Goal: Transaction & Acquisition: Register for event/course

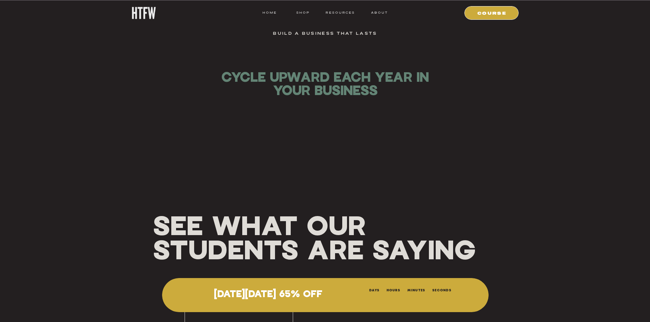
scroll to position [3990, 0]
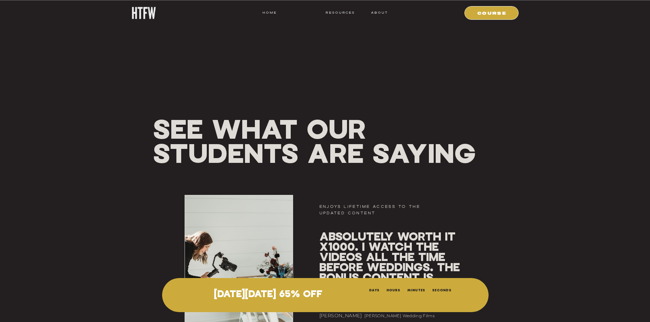
click at [298, 12] on nav "shop" at bounding box center [303, 13] width 27 height 6
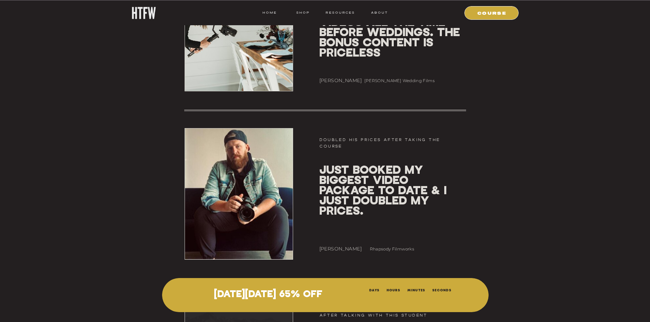
scroll to position [4229, 0]
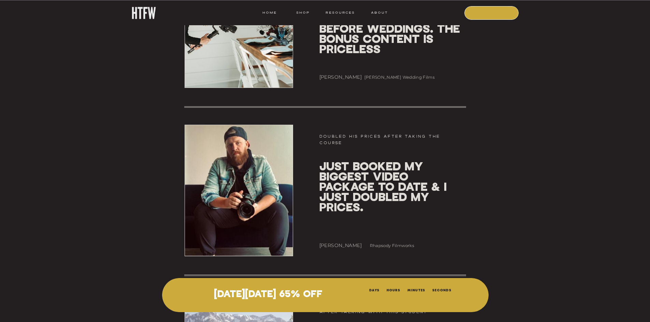
click at [491, 14] on nav "COURSE" at bounding box center [492, 13] width 46 height 6
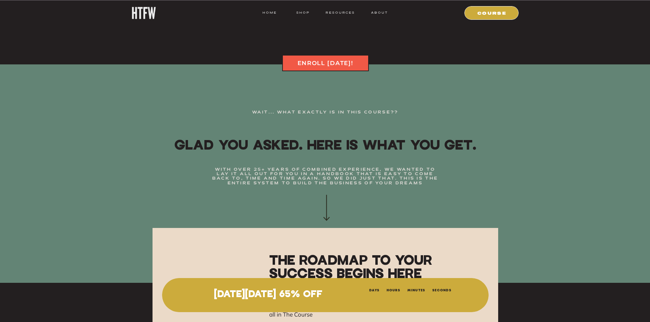
scroll to position [4638, 0]
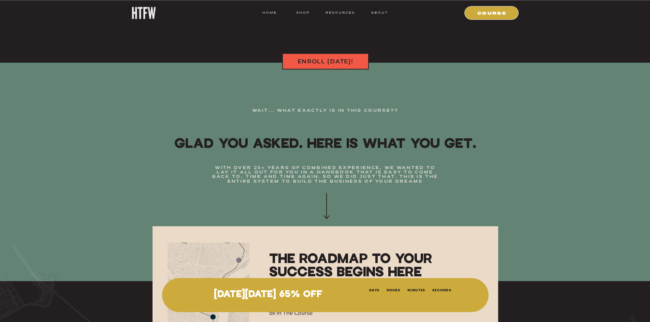
click at [314, 61] on nav "ENROLL TODAY!" at bounding box center [325, 61] width 76 height 8
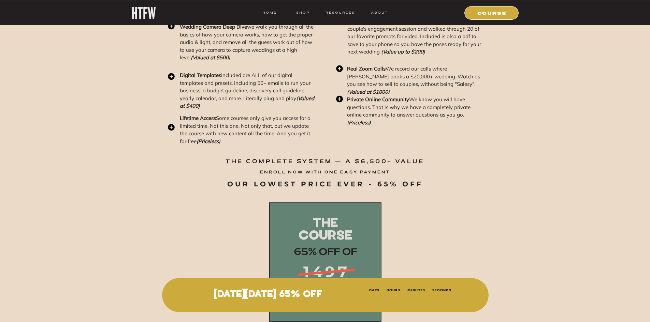
scroll to position [8374, 0]
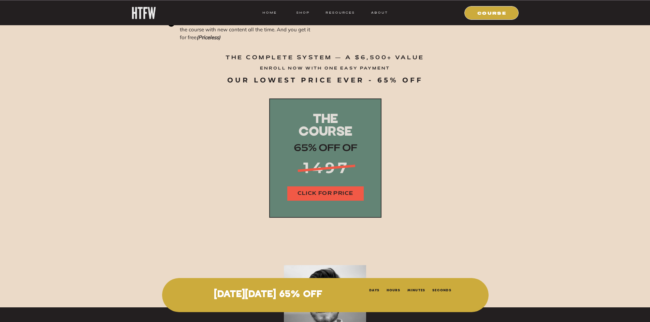
click at [328, 192] on nav "CLICK FOR PRICE" at bounding box center [325, 194] width 76 height 8
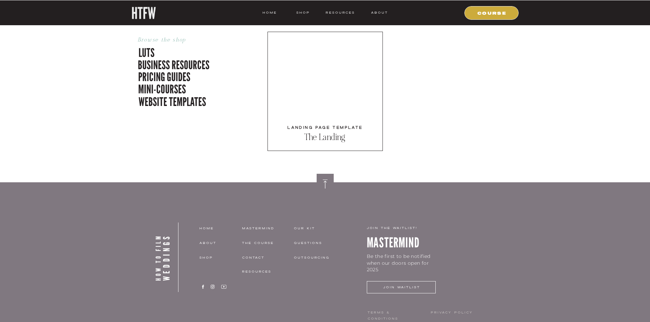
scroll to position [2196, 0]
